Goal: Task Accomplishment & Management: Manage account settings

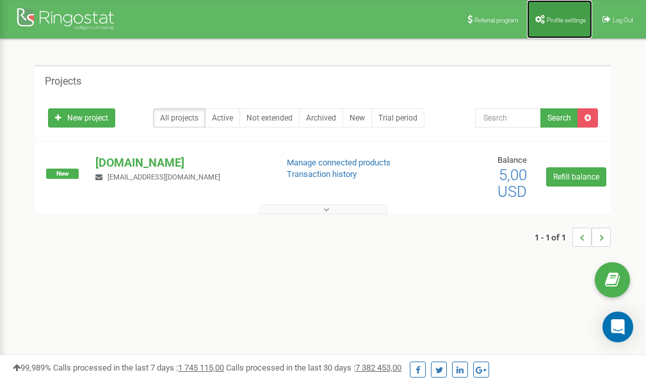
click at [558, 22] on span "Profile settings" at bounding box center [566, 20] width 39 height 7
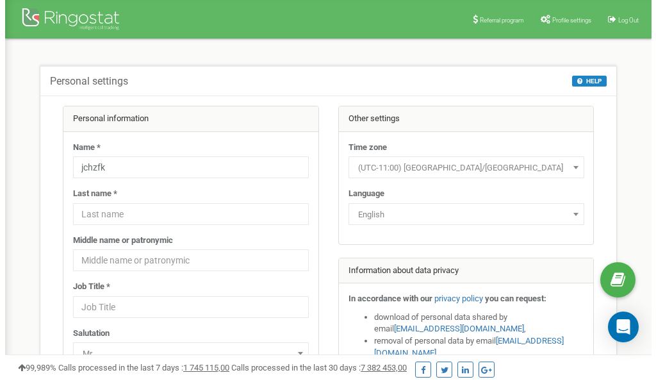
scroll to position [64, 0]
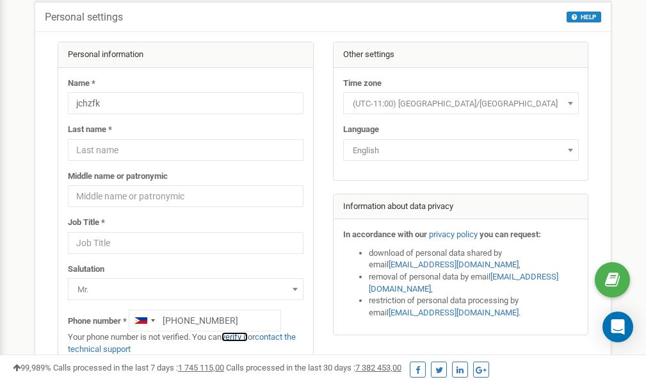
click at [243, 336] on link "verify it" at bounding box center [235, 337] width 26 height 10
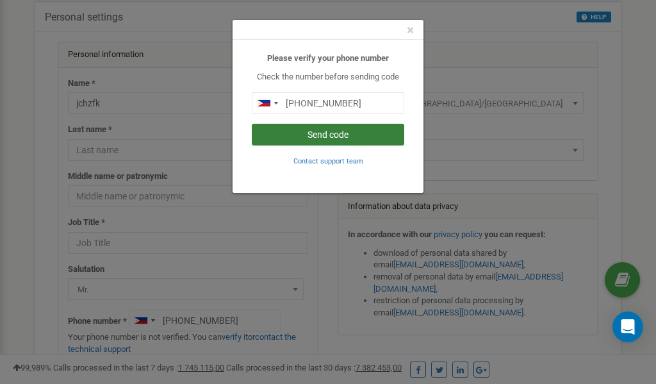
click at [318, 135] on button "Send code" at bounding box center [328, 135] width 152 height 22
